Goal: Book appointment/travel/reservation

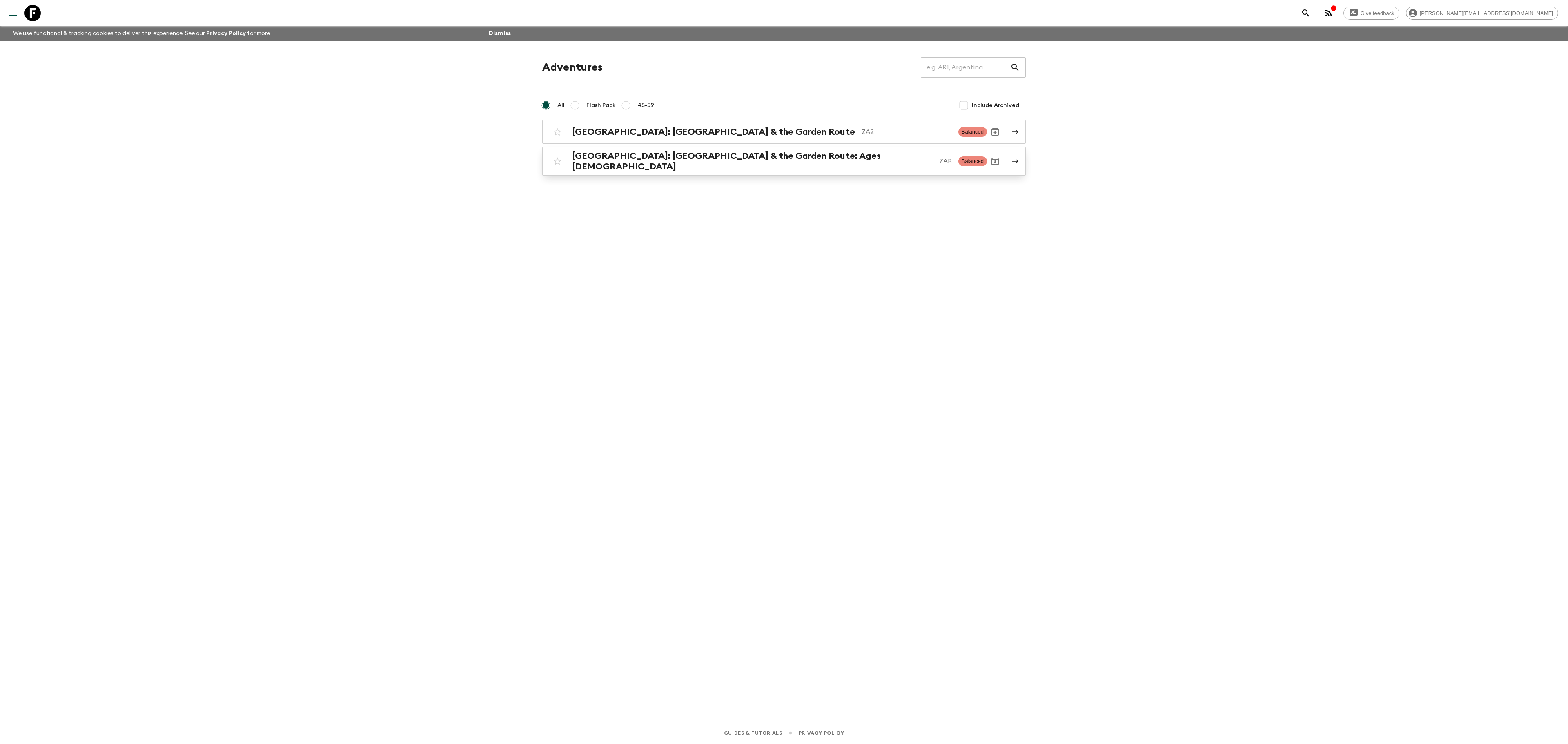
click at [658, 155] on h2 "[GEOGRAPHIC_DATA]: [GEOGRAPHIC_DATA] & the Garden Route: Ages [DEMOGRAPHIC_DATA]" at bounding box center [752, 161] width 360 height 21
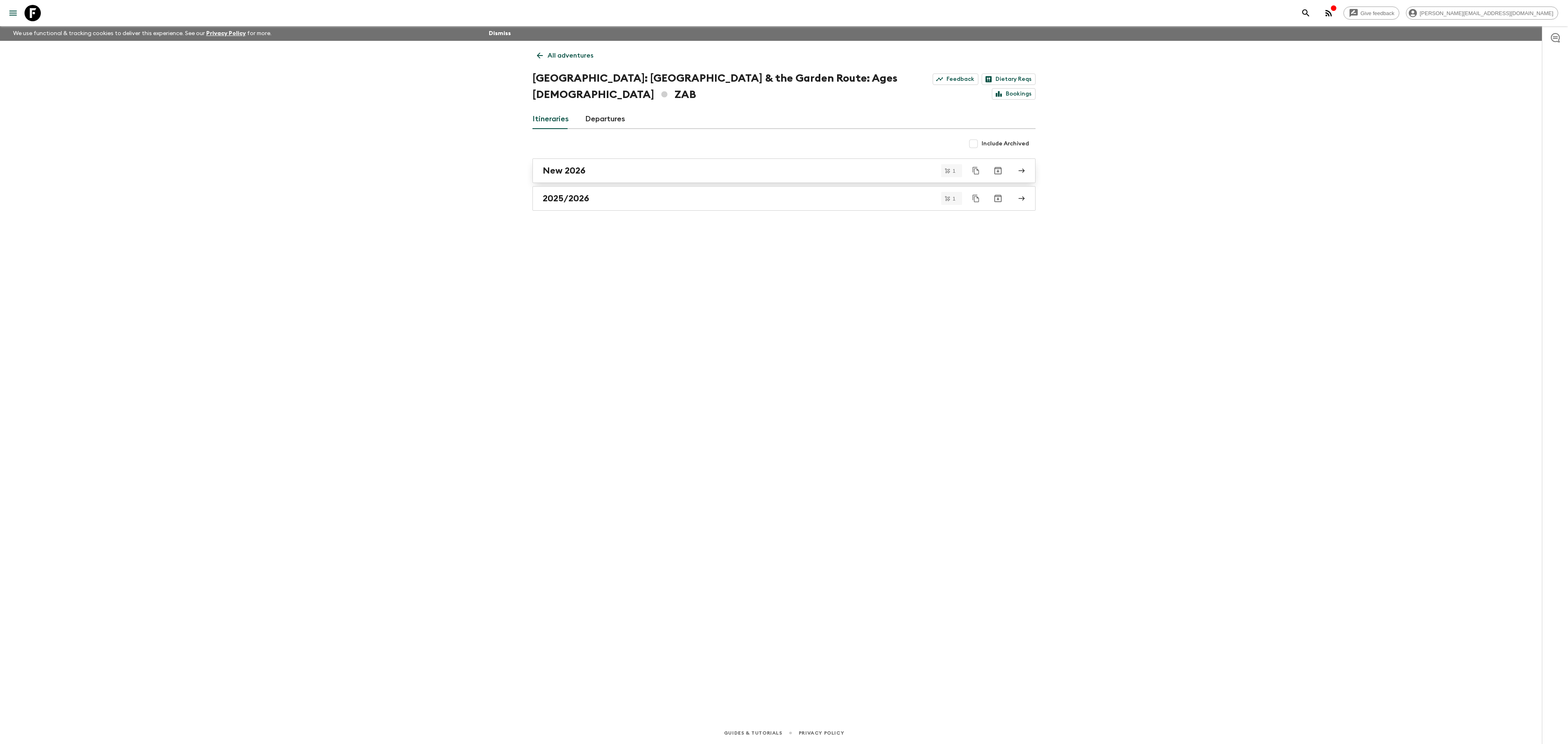
click at [586, 158] on link "New 2026" at bounding box center [784, 170] width 503 height 24
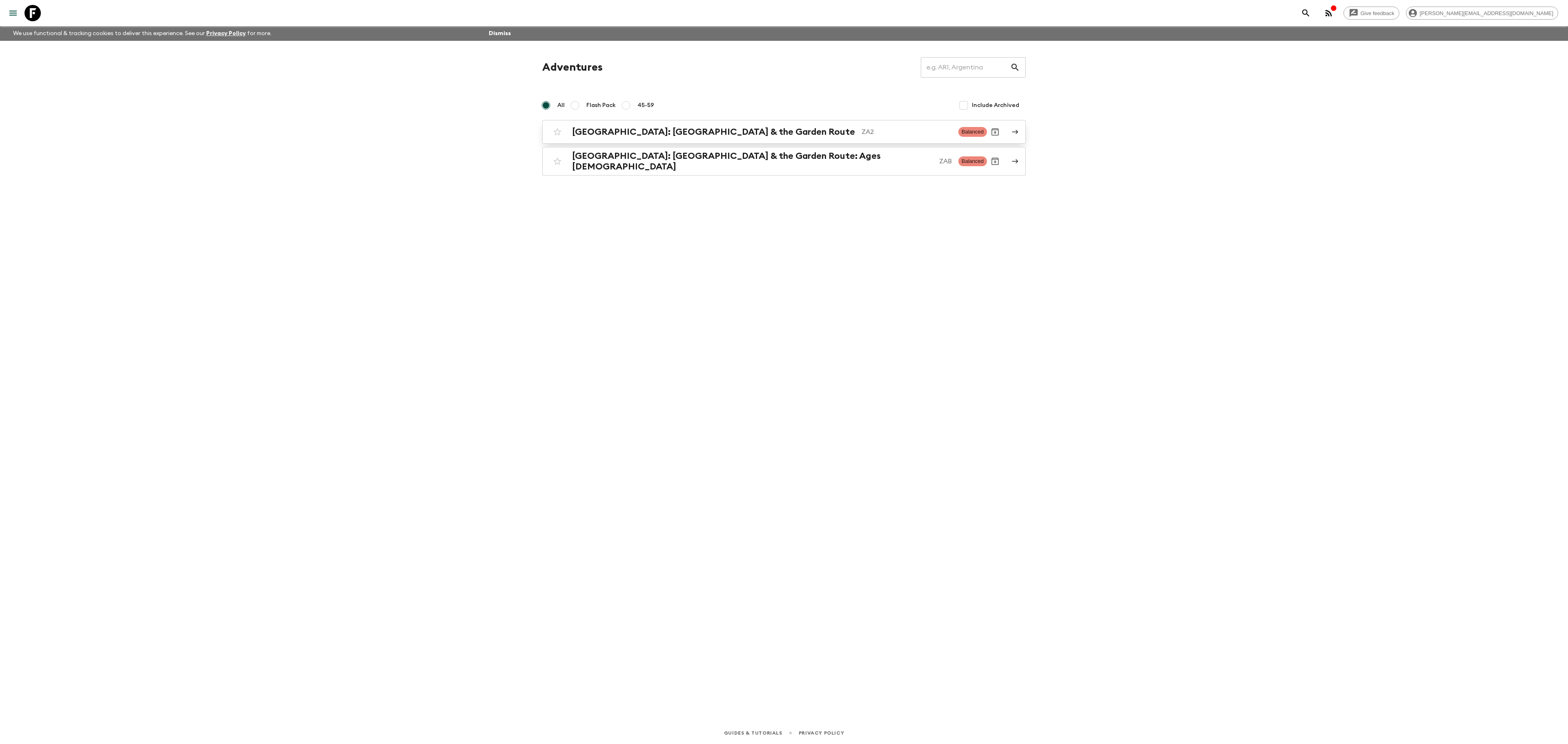
click at [648, 124] on link "[GEOGRAPHIC_DATA]: [GEOGRAPHIC_DATA] & the Garden Route ZA2 Balanced" at bounding box center [784, 132] width 483 height 24
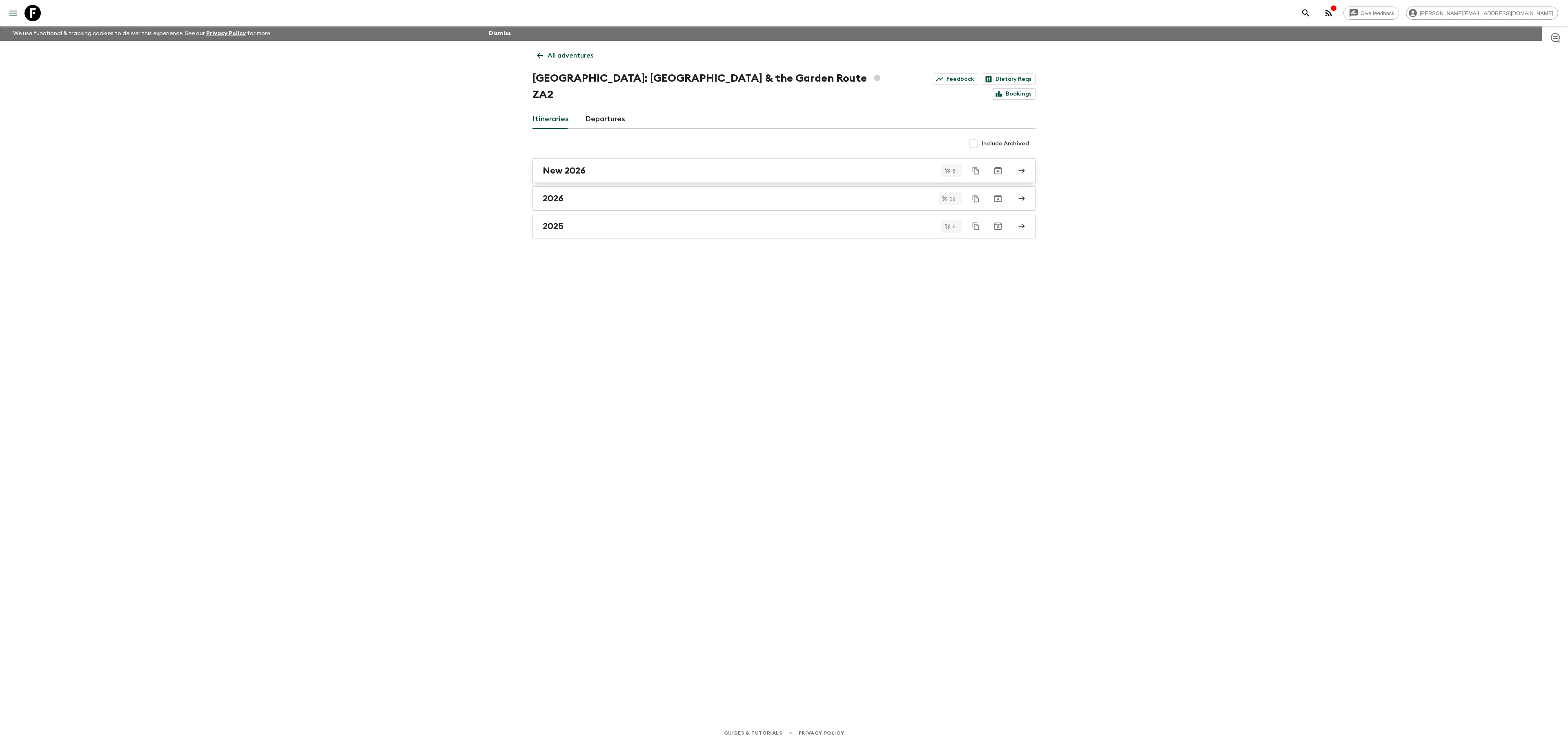
click at [596, 166] on div "New 2026" at bounding box center [776, 170] width 467 height 10
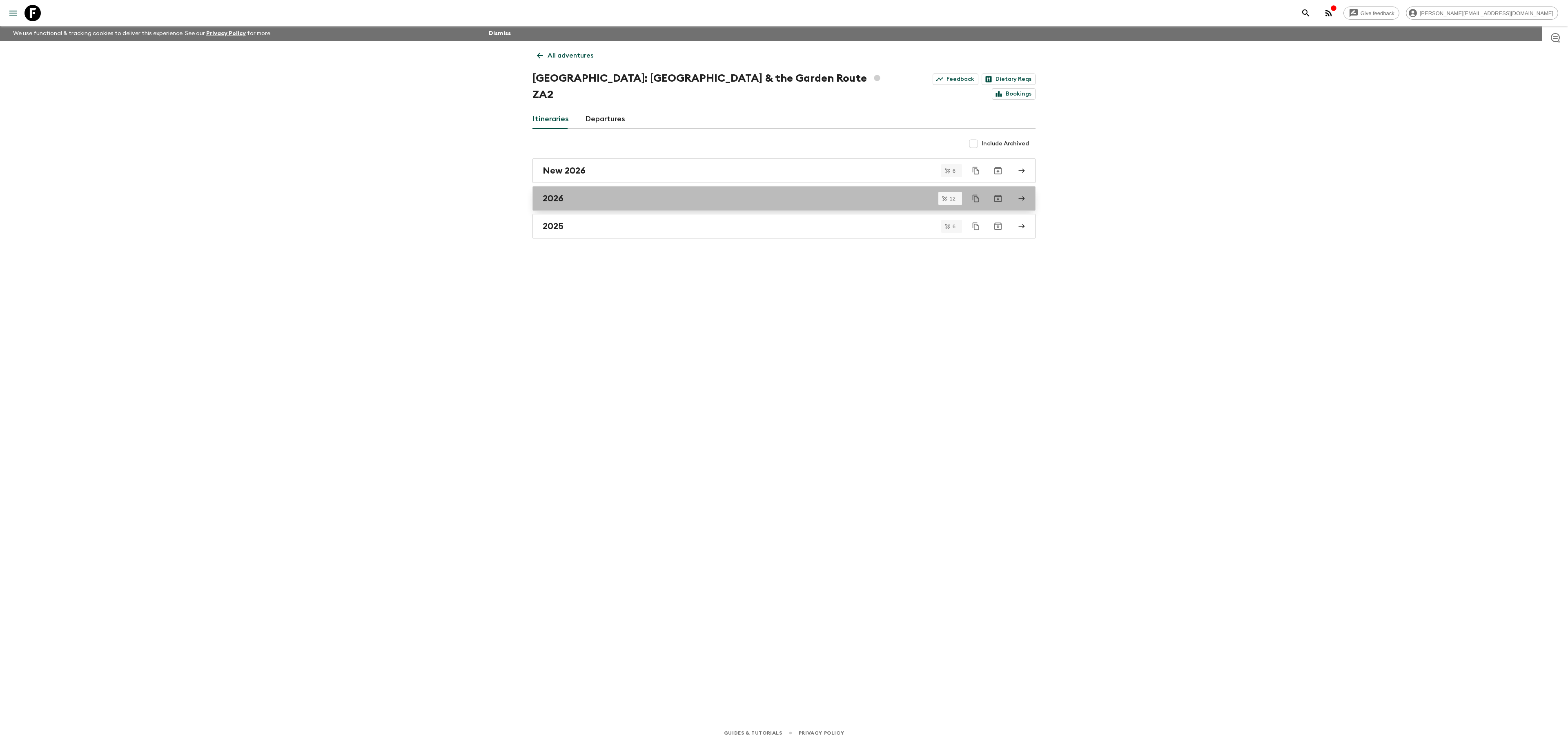
click at [583, 193] on div "2026" at bounding box center [776, 198] width 467 height 10
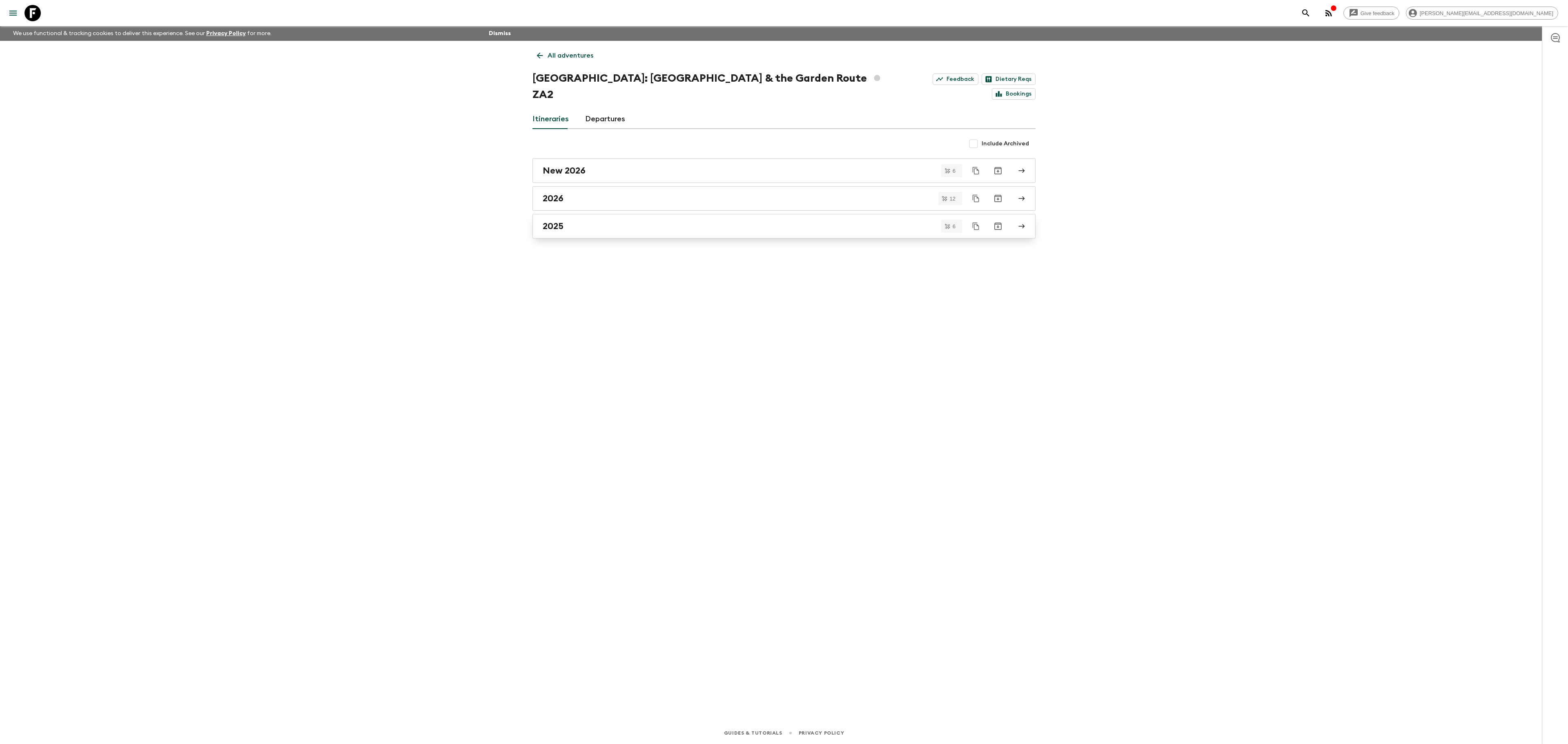
click at [598, 221] on div "2025" at bounding box center [776, 226] width 467 height 10
click at [559, 221] on h2 "2025" at bounding box center [553, 226] width 21 height 10
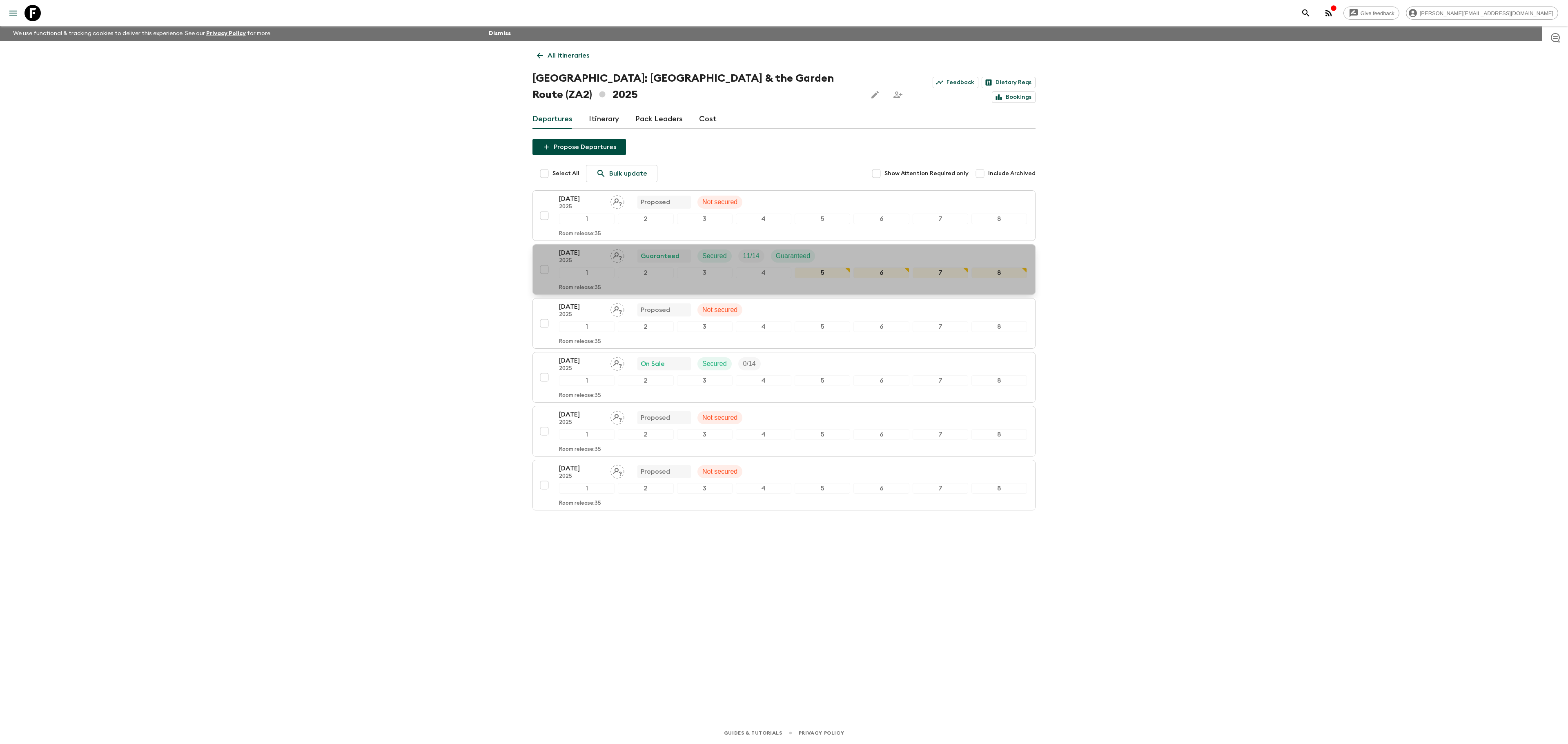
click at [865, 248] on div "[DATE] 2025 Guaranteed Secured 11 / 14 Guaranteed" at bounding box center [793, 256] width 468 height 16
